Goal: Task Accomplishment & Management: Use online tool/utility

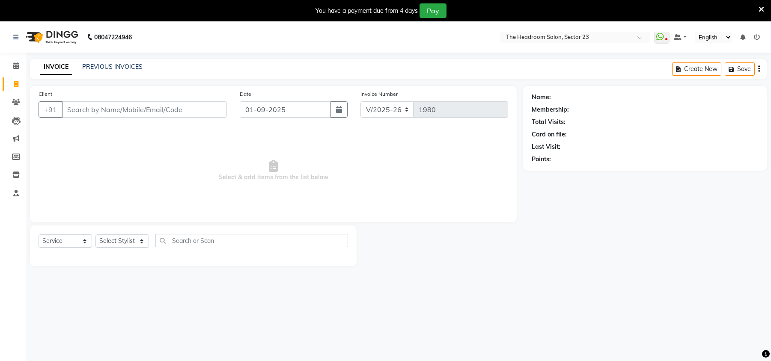
select select "6796"
select select "service"
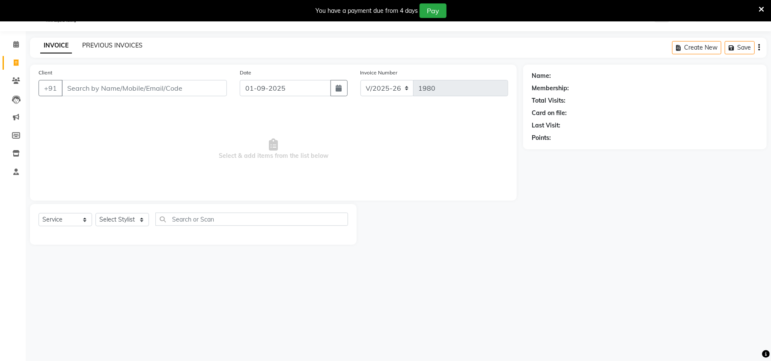
click at [125, 48] on link "PREVIOUS INVOICES" at bounding box center [112, 46] width 60 height 8
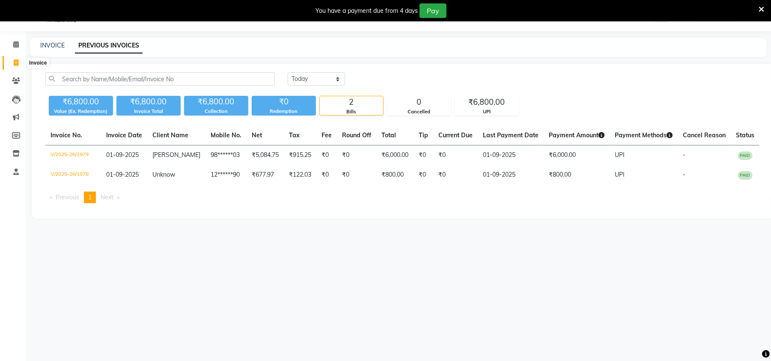
click at [14, 62] on icon at bounding box center [16, 63] width 5 height 6
select select "6796"
select select "service"
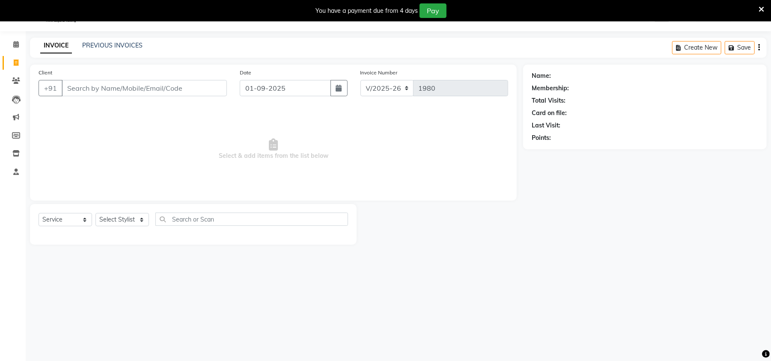
click at [11, 72] on li "Clients" at bounding box center [13, 81] width 26 height 18
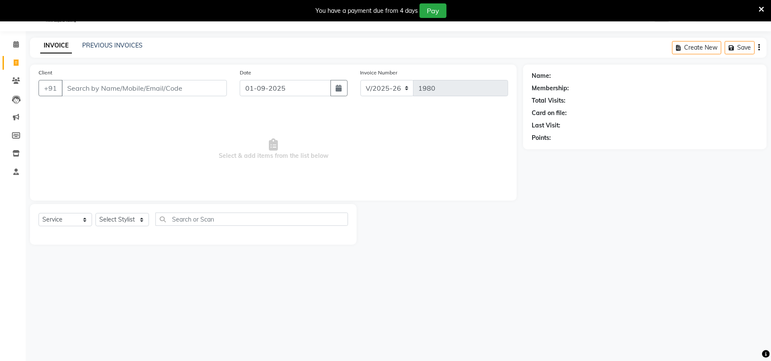
click at [11, 72] on li "Clients" at bounding box center [13, 81] width 26 height 18
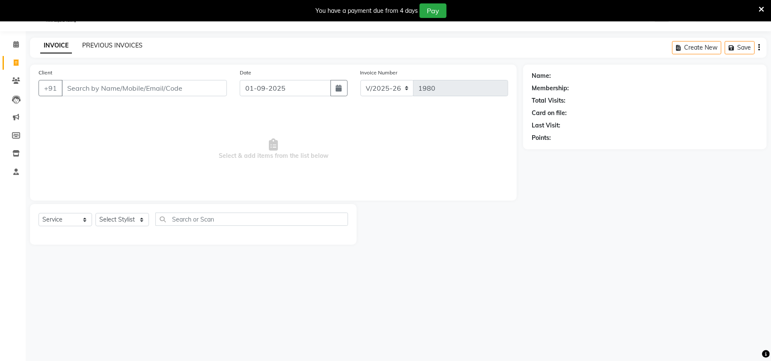
click at [102, 45] on link "PREVIOUS INVOICES" at bounding box center [112, 46] width 60 height 8
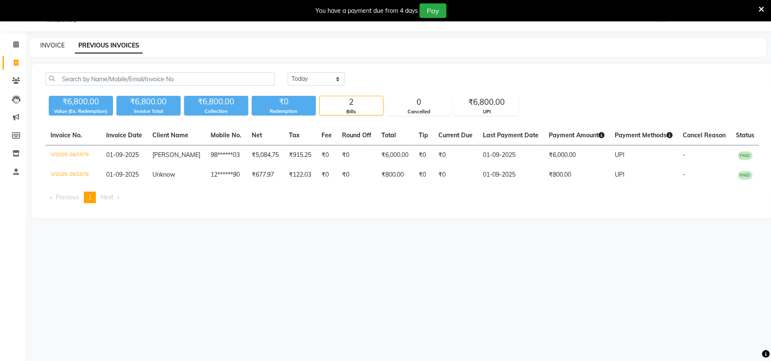
click at [45, 45] on link "INVOICE" at bounding box center [52, 46] width 24 height 8
select select "service"
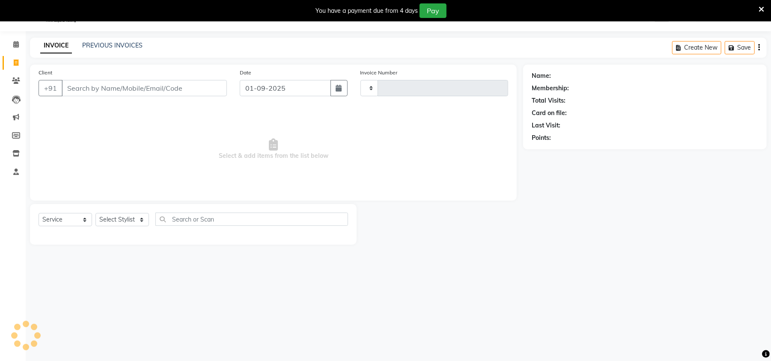
type input "1980"
select select "6796"
click at [101, 42] on link "PREVIOUS INVOICES" at bounding box center [112, 46] width 60 height 8
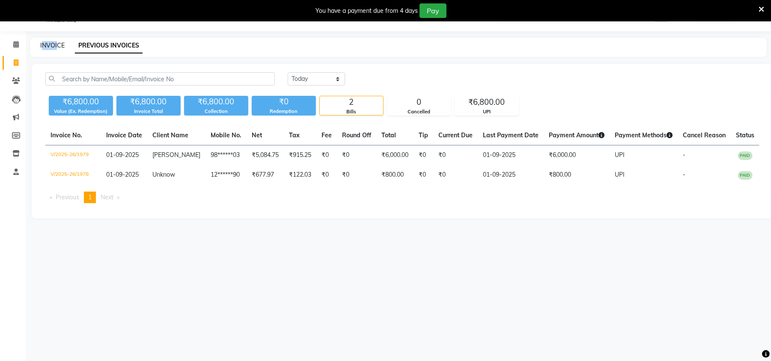
drag, startPoint x: 43, startPoint y: 52, endPoint x: 57, endPoint y: 42, distance: 17.1
click at [57, 42] on div "INVOICE PREVIOUS INVOICES" at bounding box center [398, 47] width 737 height 19
click at [57, 42] on link "INVOICE" at bounding box center [52, 46] width 24 height 8
select select "service"
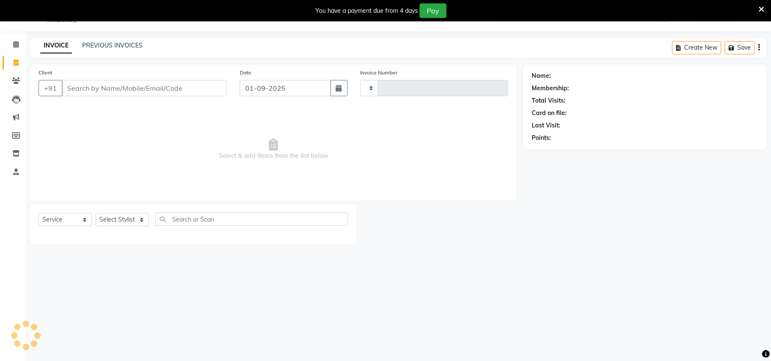
type input "1980"
select select "6796"
click at [97, 42] on link "PREVIOUS INVOICES" at bounding box center [112, 46] width 60 height 8
